Goal: Task Accomplishment & Management: Manage account settings

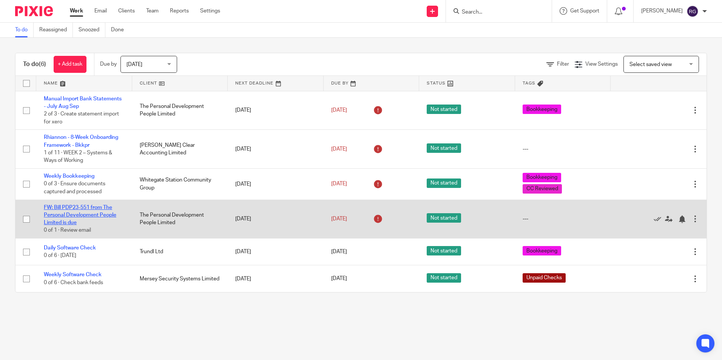
click at [80, 213] on link "FW: Bill PDP23-551 from The Personal Development People Limited is due" at bounding box center [80, 215] width 73 height 21
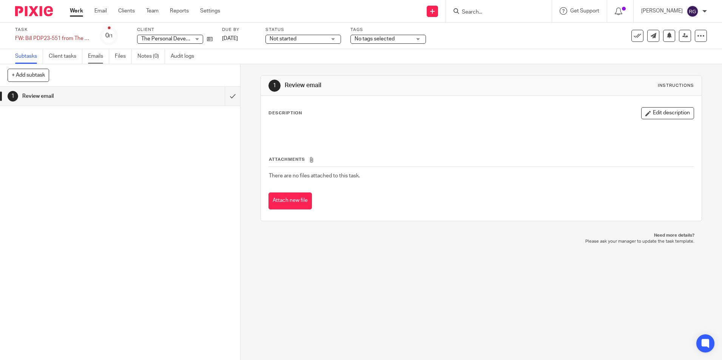
click at [95, 52] on link "Emails" at bounding box center [98, 56] width 21 height 15
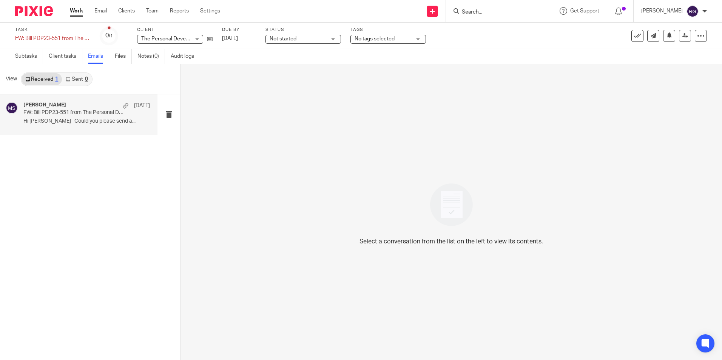
click at [68, 111] on p "FW: Bill PDP23-551 from The Personal Development People Limited is due" at bounding box center [73, 113] width 101 height 6
